Goal: Check status: Check status

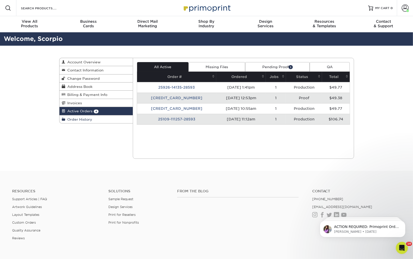
click at [76, 119] on span "Order History" at bounding box center [79, 119] width 27 height 4
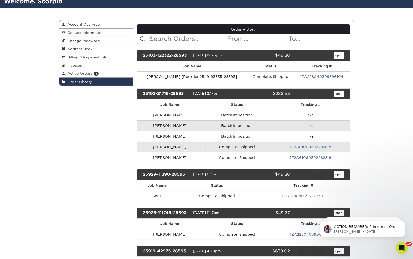
scroll to position [50, 0]
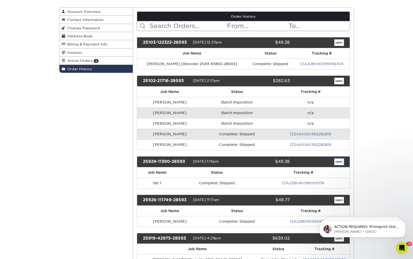
click at [340, 160] on link "open" at bounding box center [339, 161] width 10 height 7
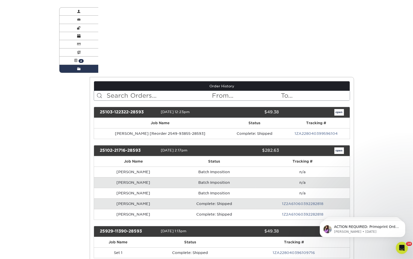
scroll to position [0, 0]
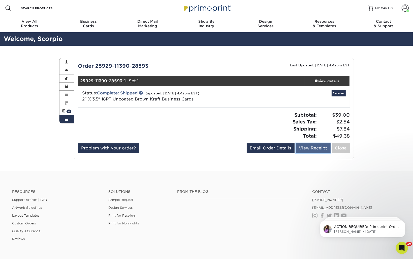
click at [313, 146] on link "View Receipt" at bounding box center [313, 148] width 35 height 10
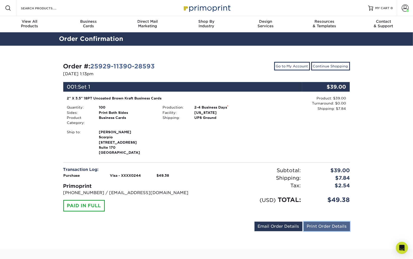
click at [312, 228] on link "Print Order Details" at bounding box center [327, 226] width 46 height 10
